Goal: Information Seeking & Learning: Learn about a topic

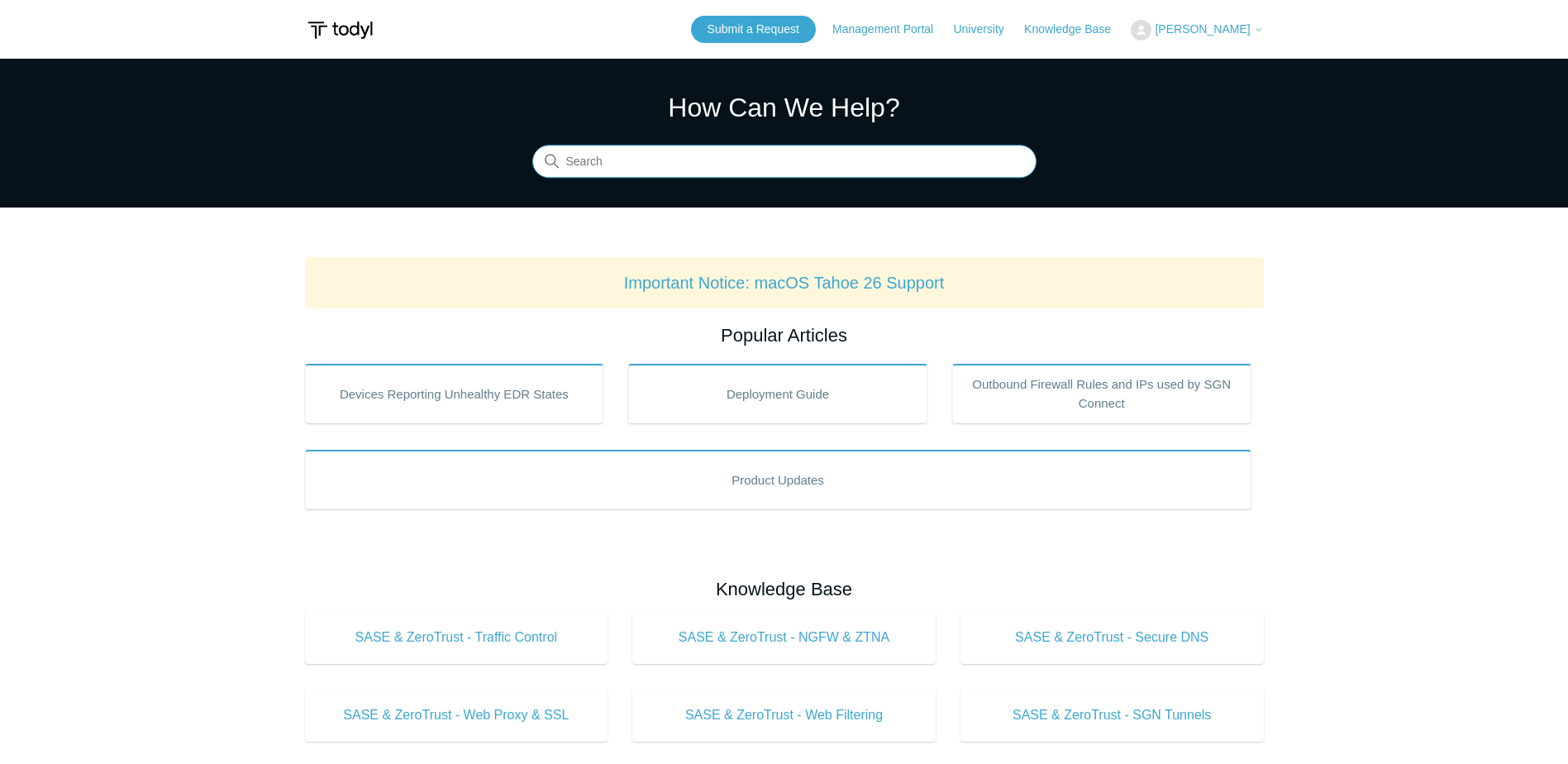
click at [635, 162] on input "Search" at bounding box center [784, 162] width 504 height 33
type input "password sync"
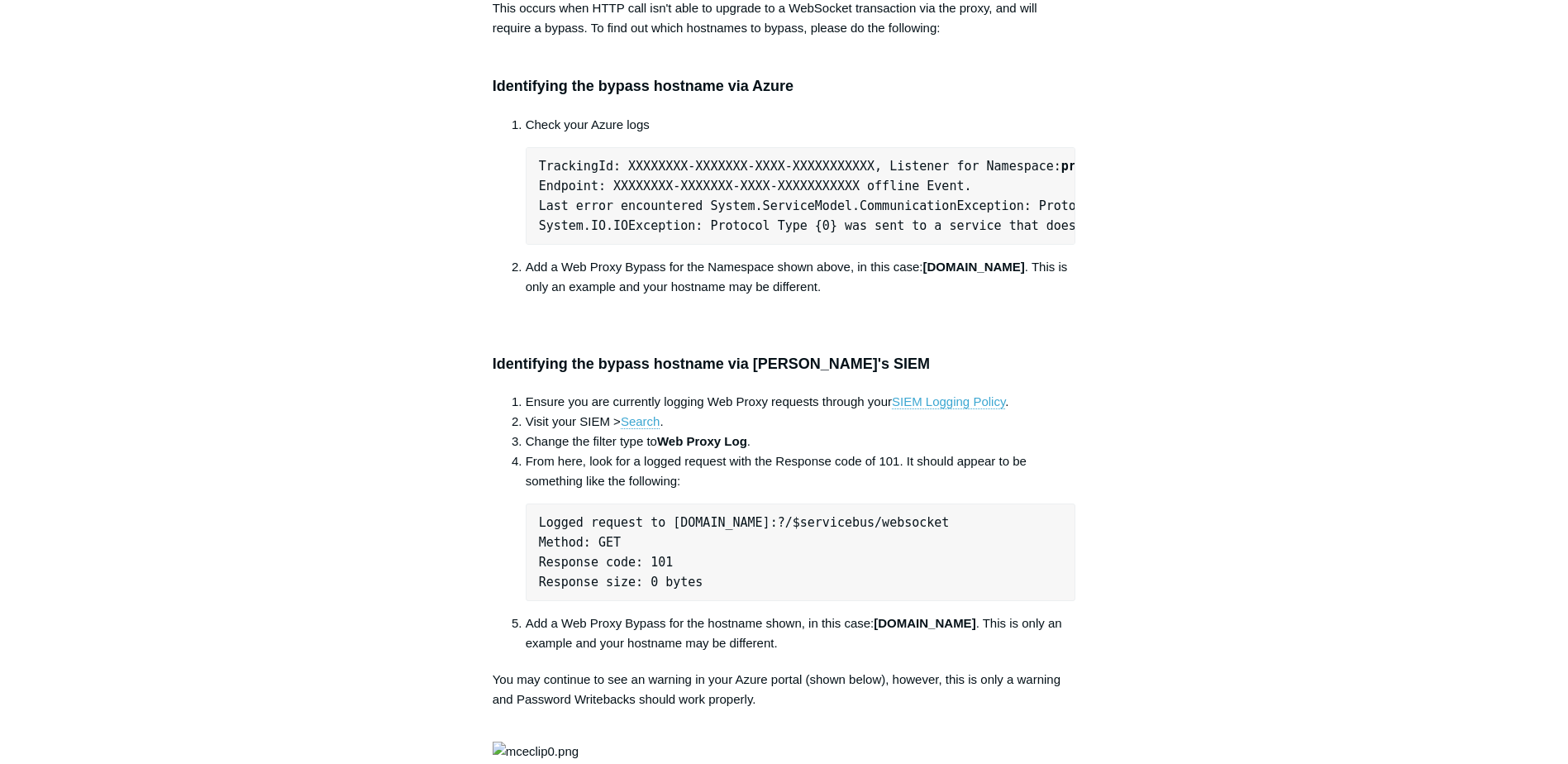
scroll to position [582, 0]
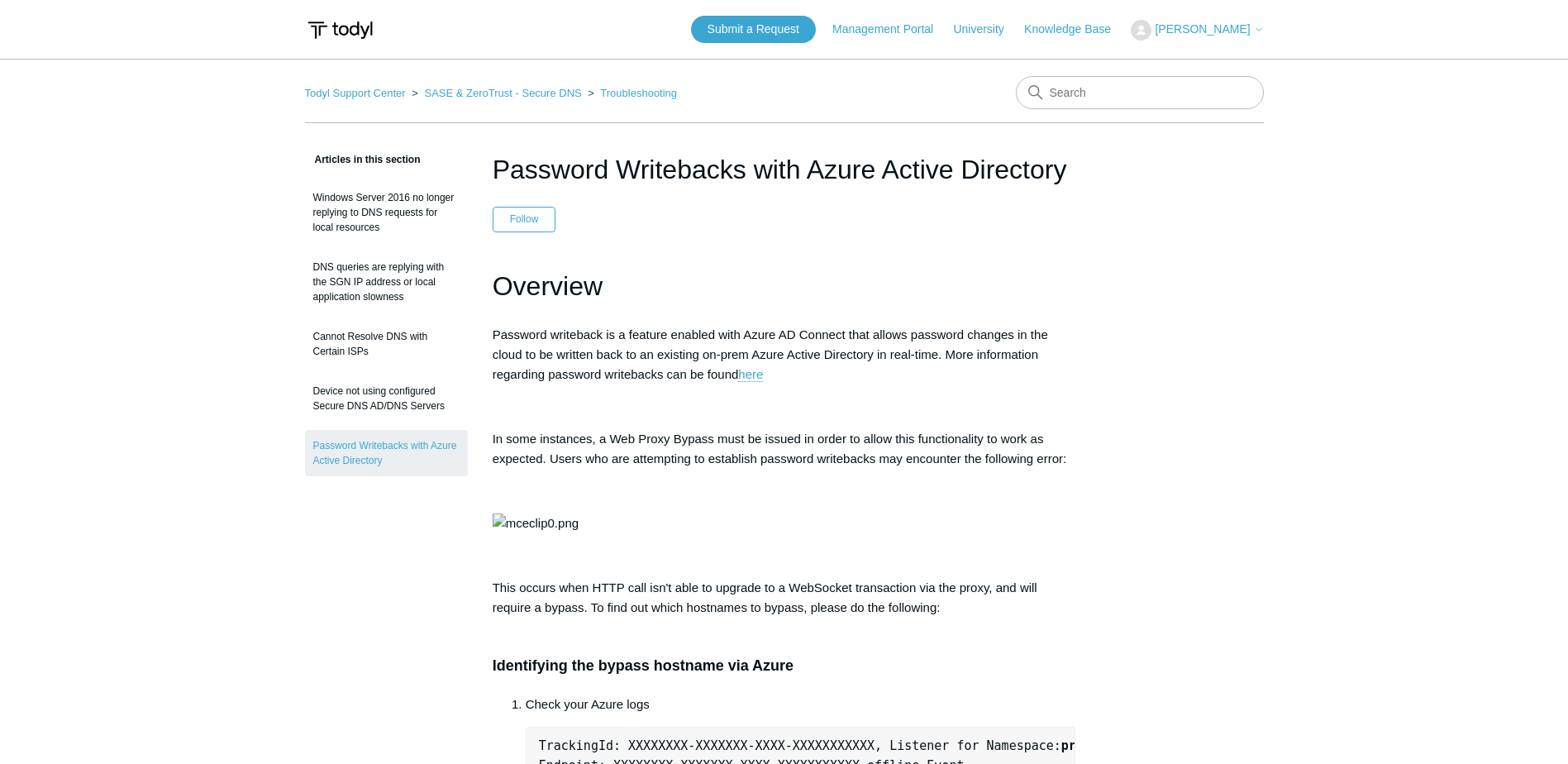
scroll to position [582, 0]
